Goal: Task Accomplishment & Management: Manage account settings

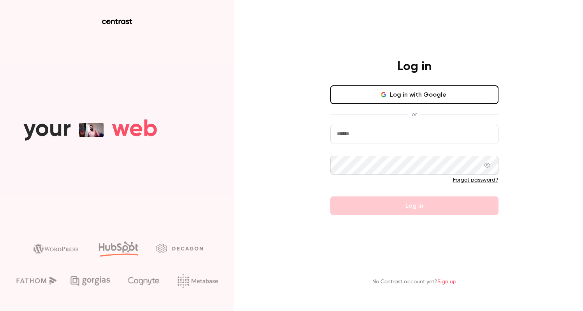
type input "**********"
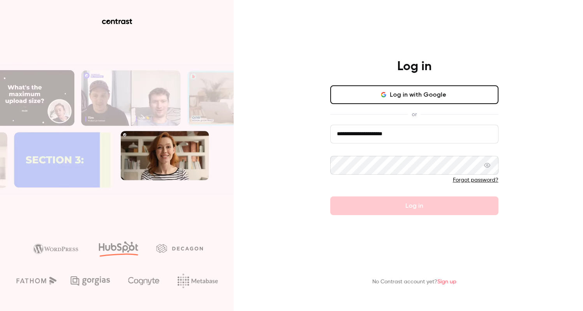
click at [420, 97] on button "Log in with Google" at bounding box center [414, 94] width 168 height 19
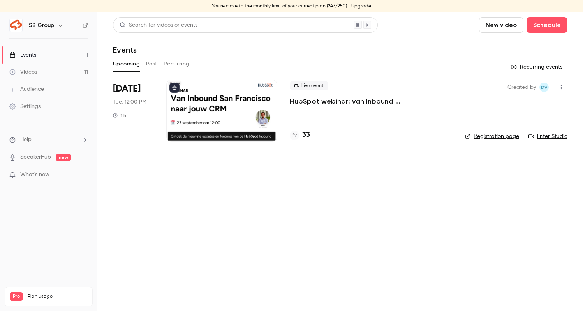
click at [146, 68] on button "Past" at bounding box center [151, 64] width 11 height 12
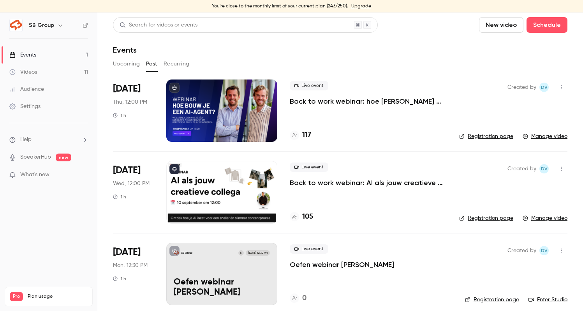
click at [329, 102] on p "Back to work webinar: hoe [PERSON_NAME] een eigen AI agent?" at bounding box center [368, 101] width 157 height 9
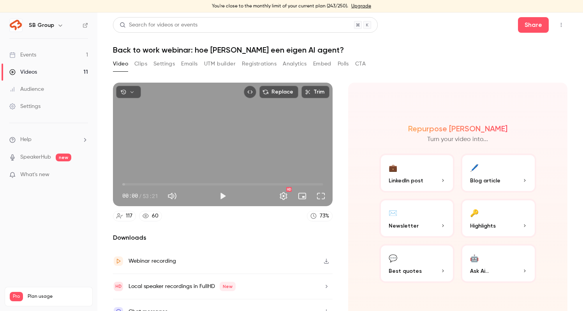
click at [259, 62] on button "Registrations" at bounding box center [259, 64] width 35 height 12
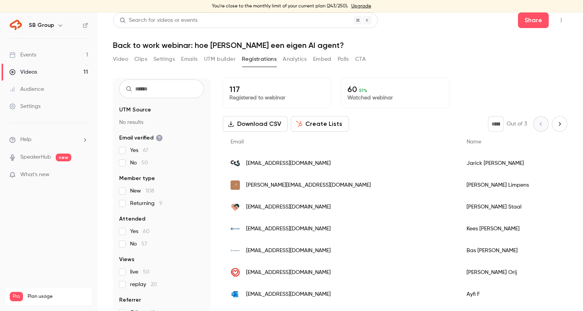
scroll to position [33, 0]
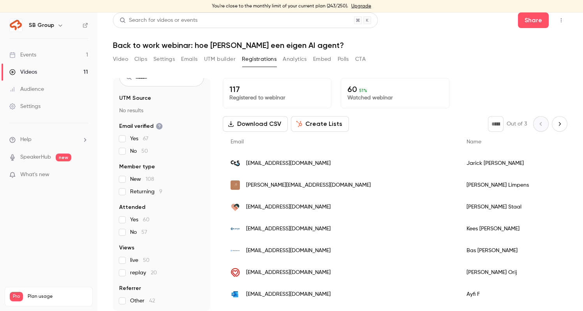
click at [147, 271] on span "replay 20" at bounding box center [143, 273] width 27 height 8
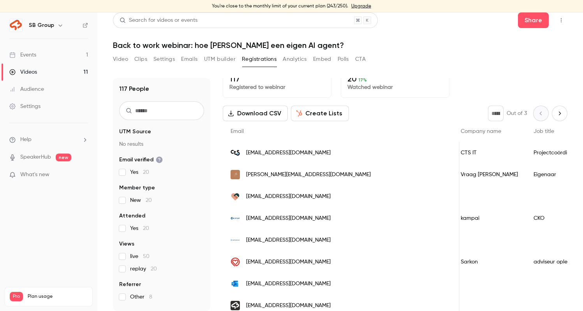
scroll to position [0, 0]
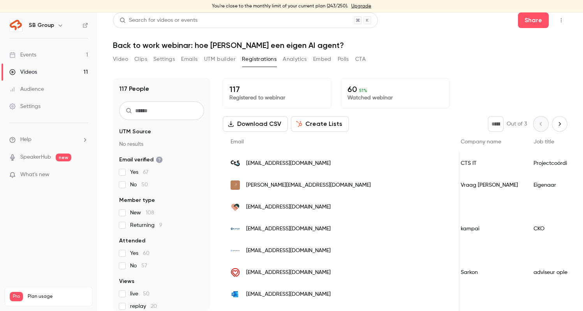
click at [298, 57] on button "Analytics" at bounding box center [295, 59] width 24 height 12
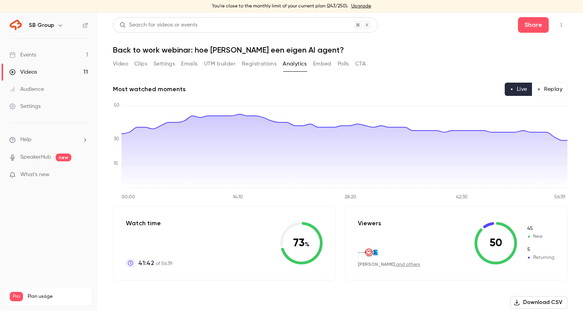
click at [63, 53] on link "Events 1" at bounding box center [48, 54] width 97 height 17
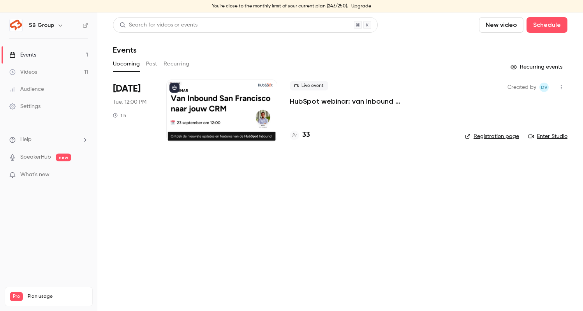
click at [148, 63] on button "Past" at bounding box center [151, 64] width 11 height 12
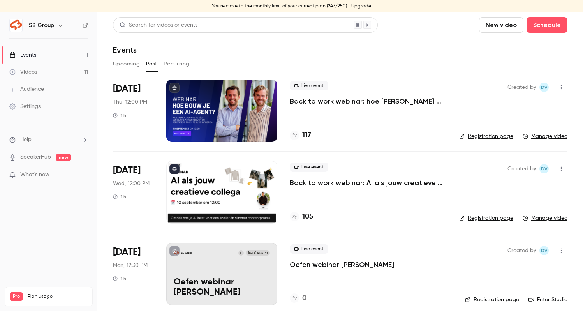
click at [339, 182] on p "Back to work webinar: AI als jouw creatieve collega" at bounding box center [368, 182] width 157 height 9
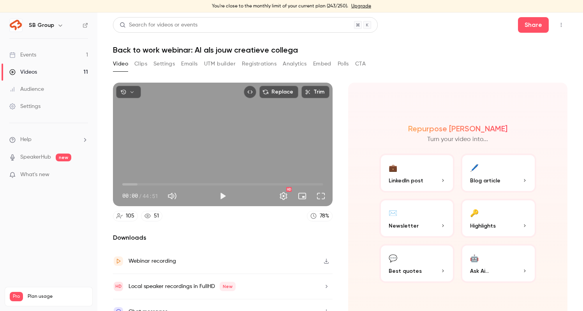
click at [213, 63] on button "UTM builder" at bounding box center [220, 64] width 32 height 12
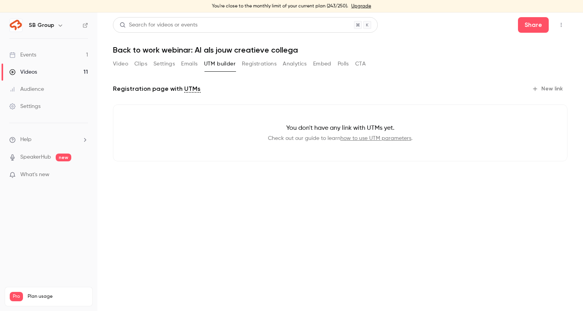
click at [253, 65] on button "Registrations" at bounding box center [259, 64] width 35 height 12
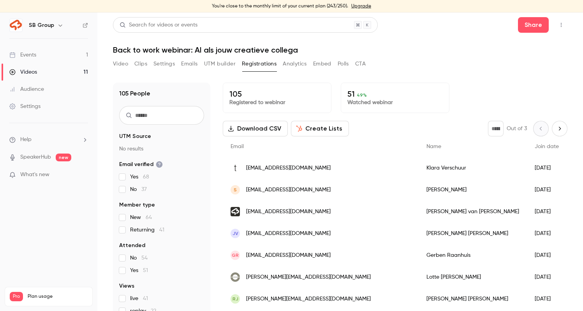
click at [124, 62] on button "Video" at bounding box center [120, 64] width 15 height 12
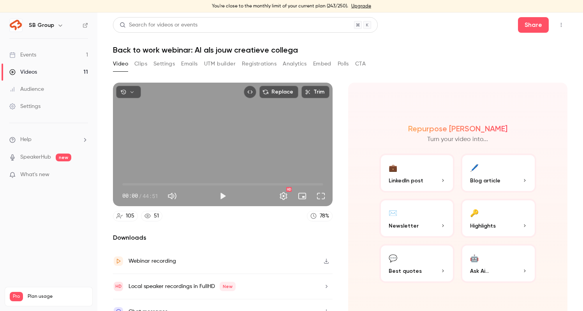
click at [77, 56] on link "Events 1" at bounding box center [48, 54] width 97 height 17
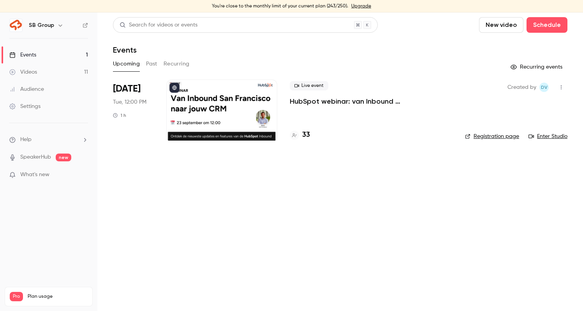
click at [368, 100] on p "HubSpot webinar: van Inbound [GEOGRAPHIC_DATA][PERSON_NAME] jouw CRM" at bounding box center [371, 101] width 163 height 9
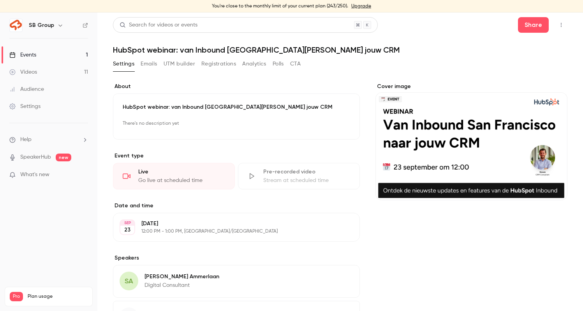
click at [219, 65] on button "Registrations" at bounding box center [218, 64] width 35 height 12
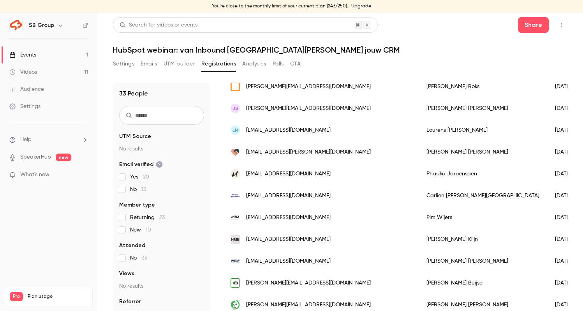
click at [76, 58] on link "Events 1" at bounding box center [48, 54] width 97 height 17
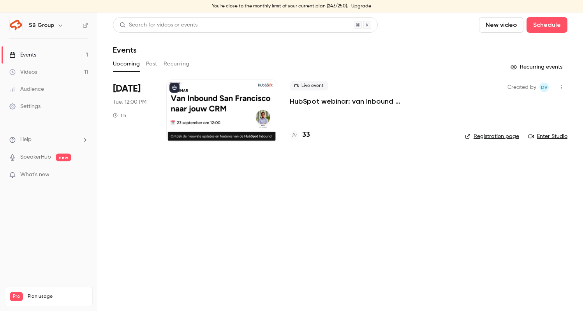
click at [150, 65] on button "Past" at bounding box center [151, 64] width 11 height 12
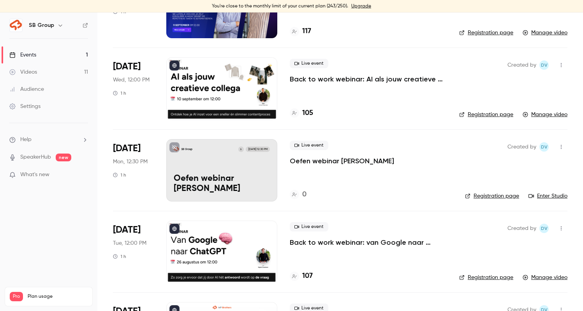
scroll to position [107, 0]
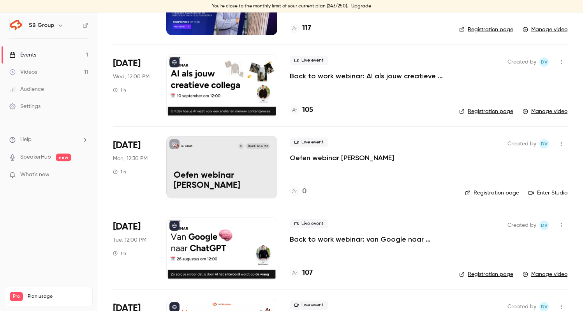
click at [562, 144] on icon "button" at bounding box center [561, 143] width 6 height 5
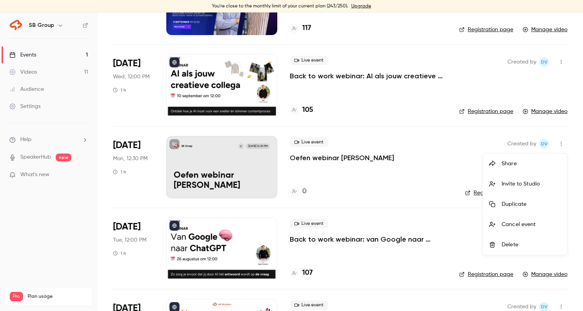
click at [509, 242] on div "Delete" at bounding box center [531, 245] width 59 height 8
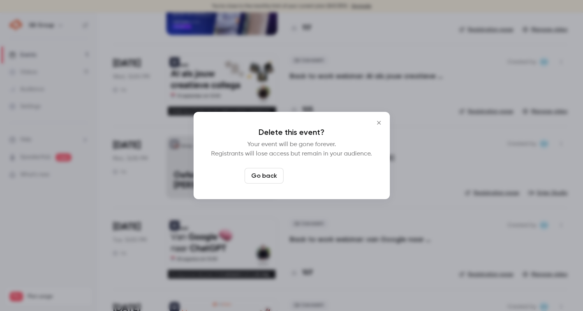
click at [328, 177] on button "Delete event" at bounding box center [313, 176] width 52 height 16
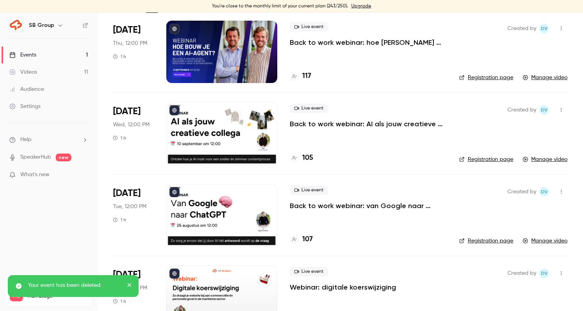
scroll to position [0, 0]
